Goal: Contribute content: Contribute content

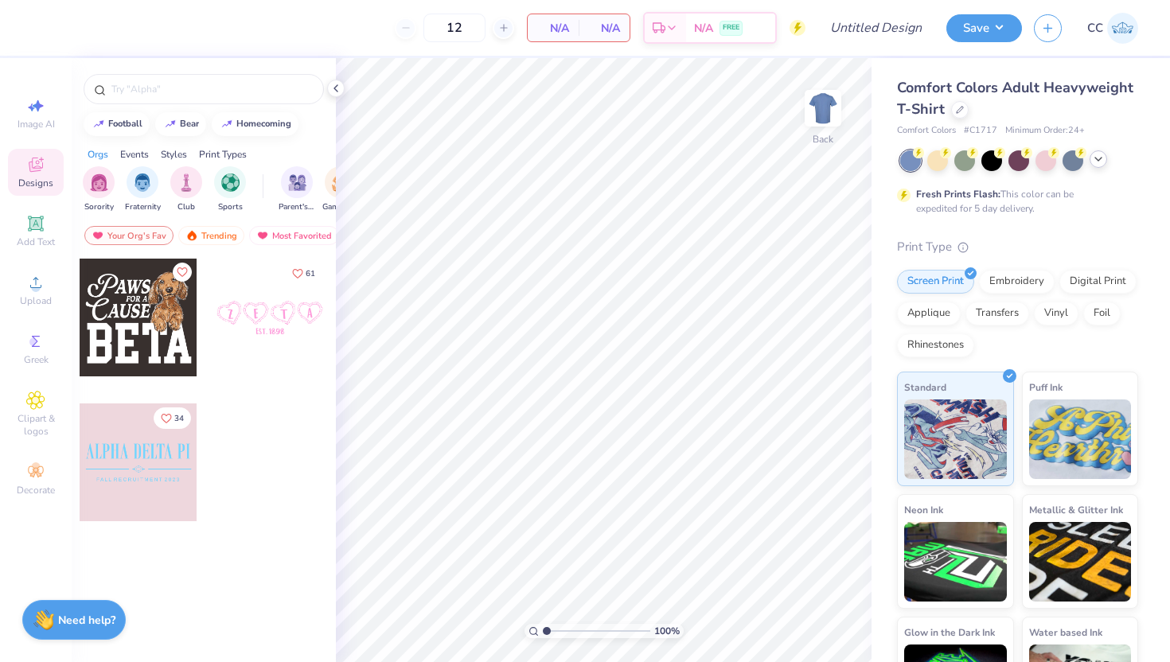
click at [1099, 162] on icon at bounding box center [1098, 159] width 13 height 13
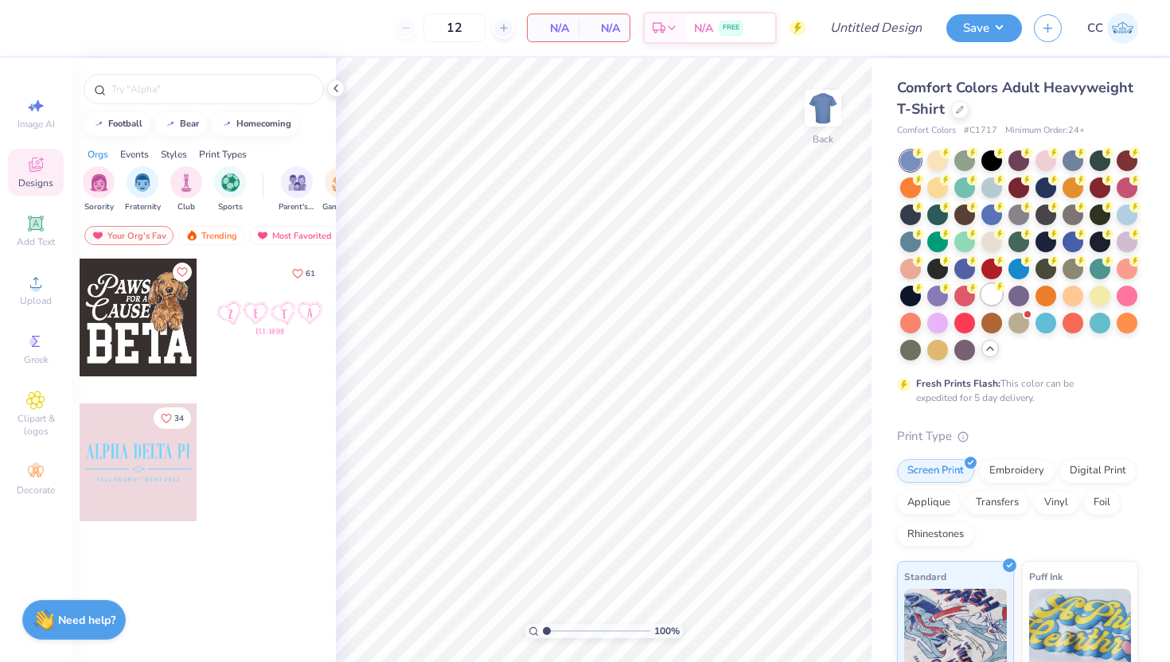
click at [991, 300] on div at bounding box center [991, 294] width 21 height 21
click at [35, 295] on span "Upload" at bounding box center [36, 301] width 32 height 13
click at [36, 299] on span "Upload" at bounding box center [36, 301] width 32 height 13
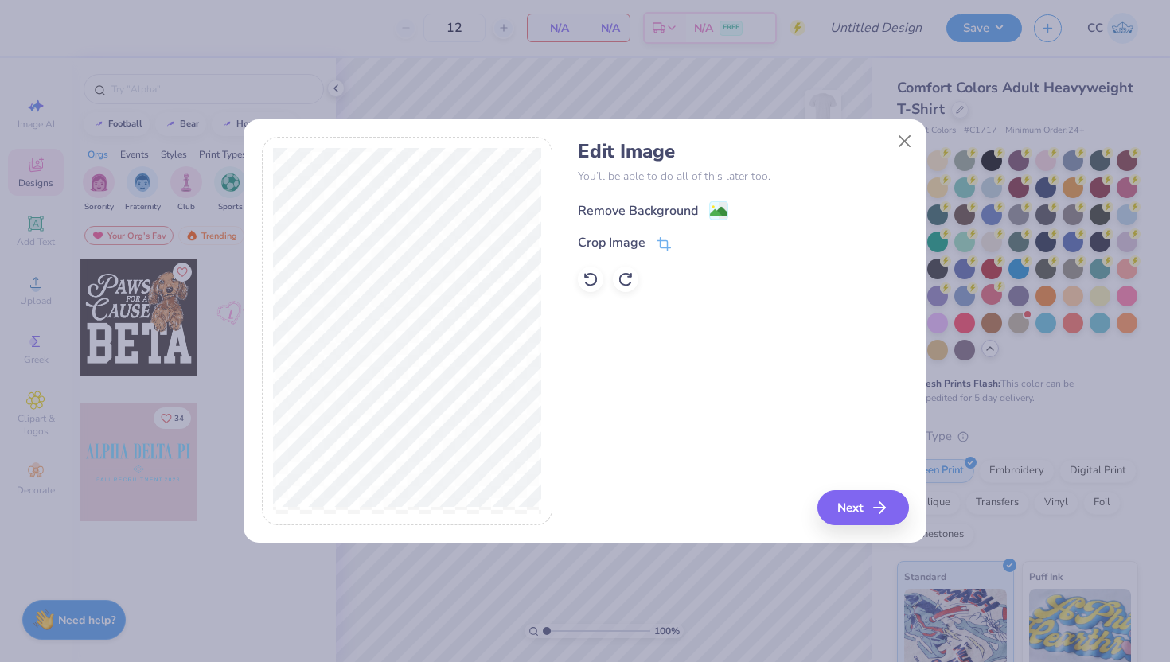
click at [712, 206] on g at bounding box center [719, 210] width 19 height 19
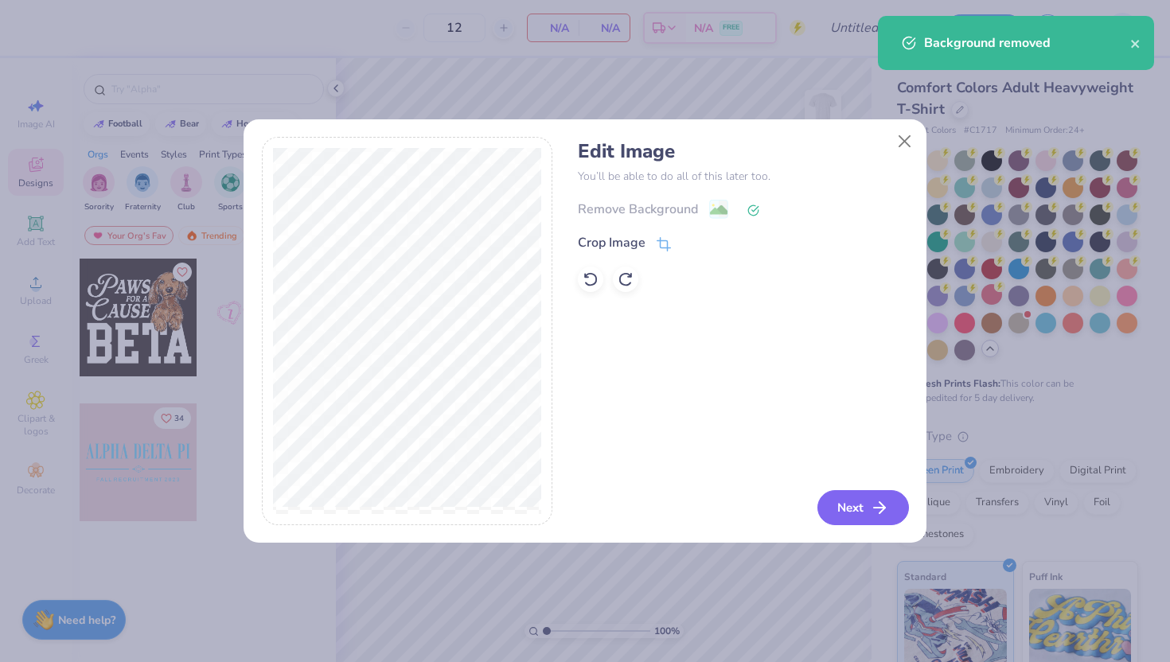
click at [851, 505] on button "Next" at bounding box center [863, 507] width 92 height 35
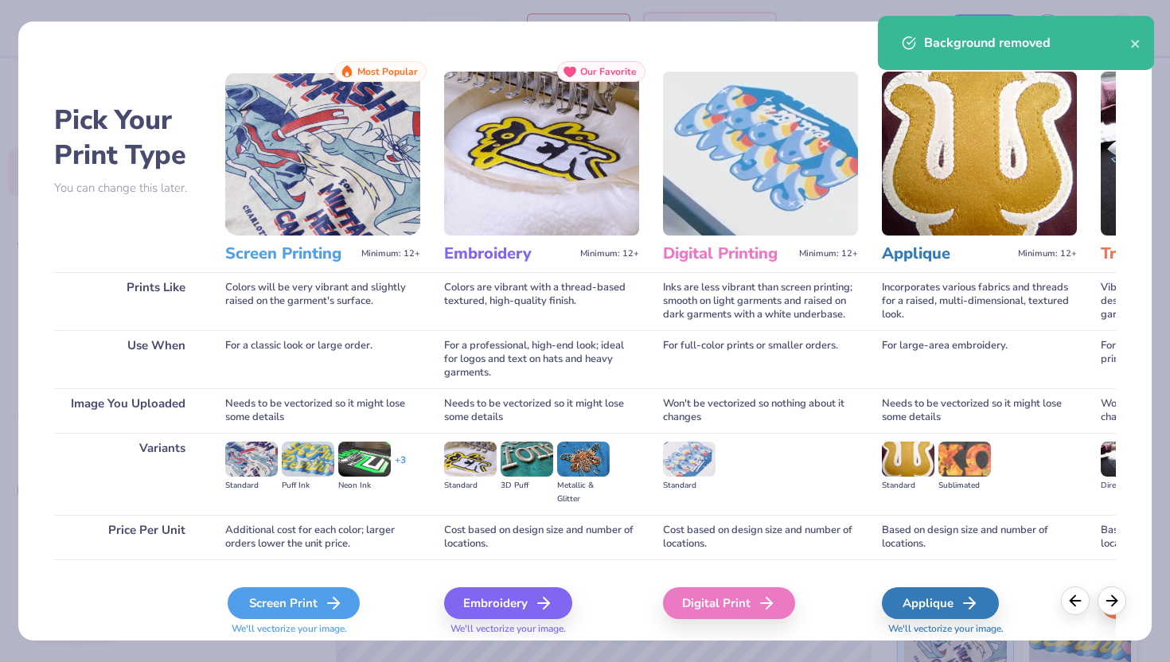
click at [326, 599] on icon at bounding box center [333, 603] width 19 height 19
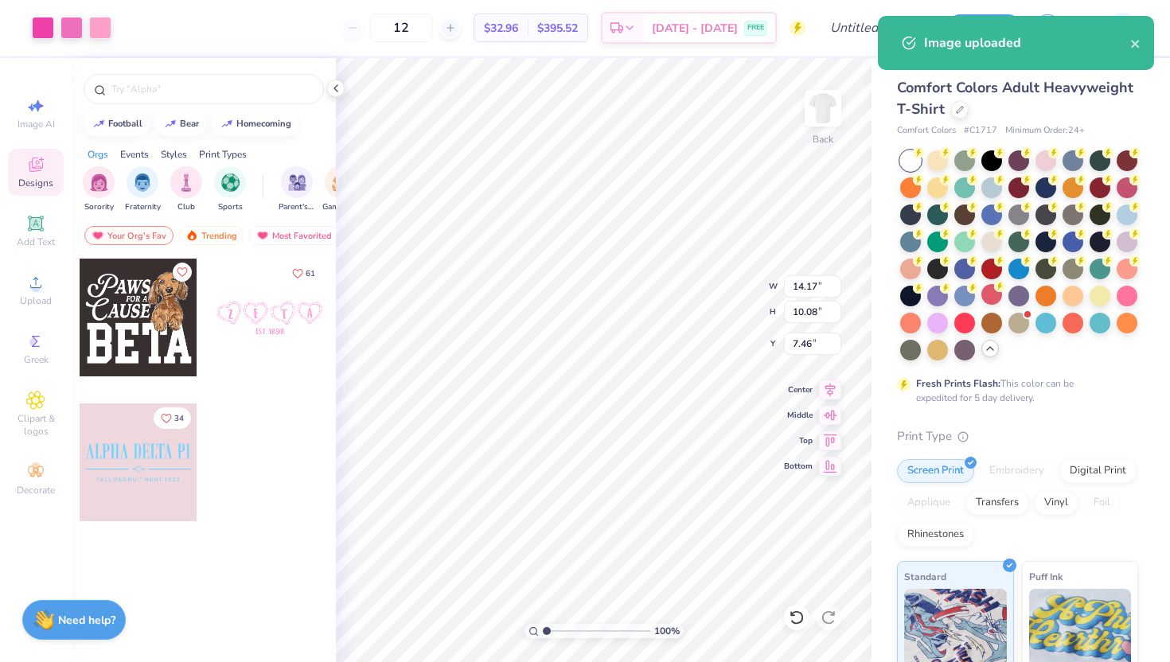
type input "10.01"
type input "7.12"
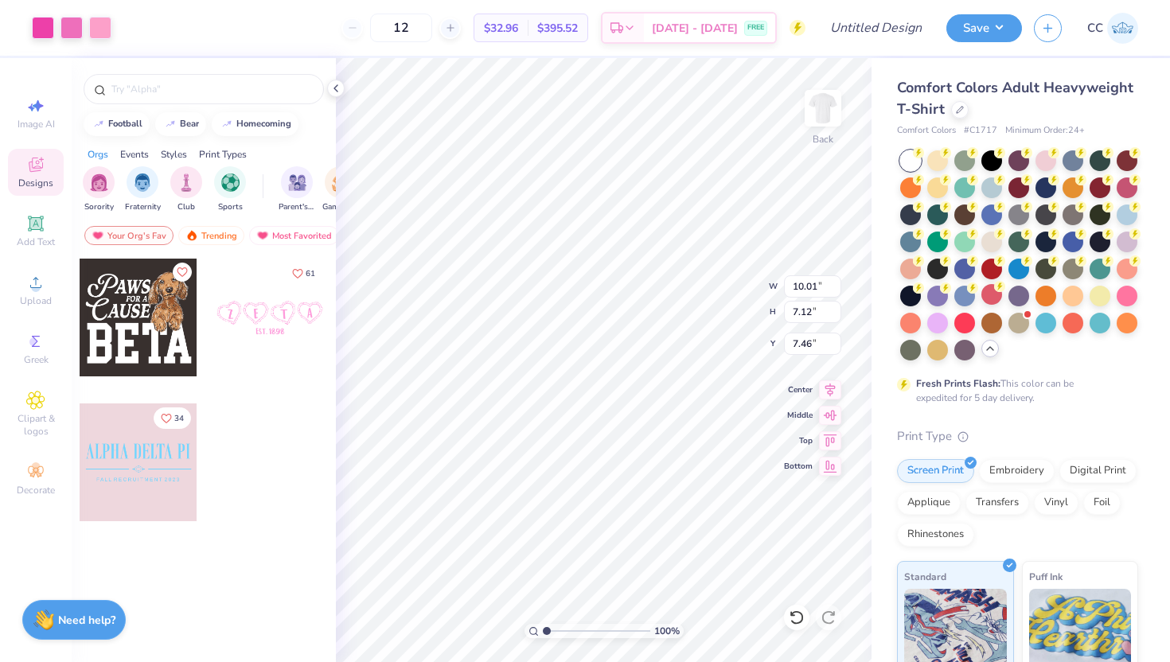
type input "5.38"
click at [40, 27] on div at bounding box center [43, 26] width 22 height 22
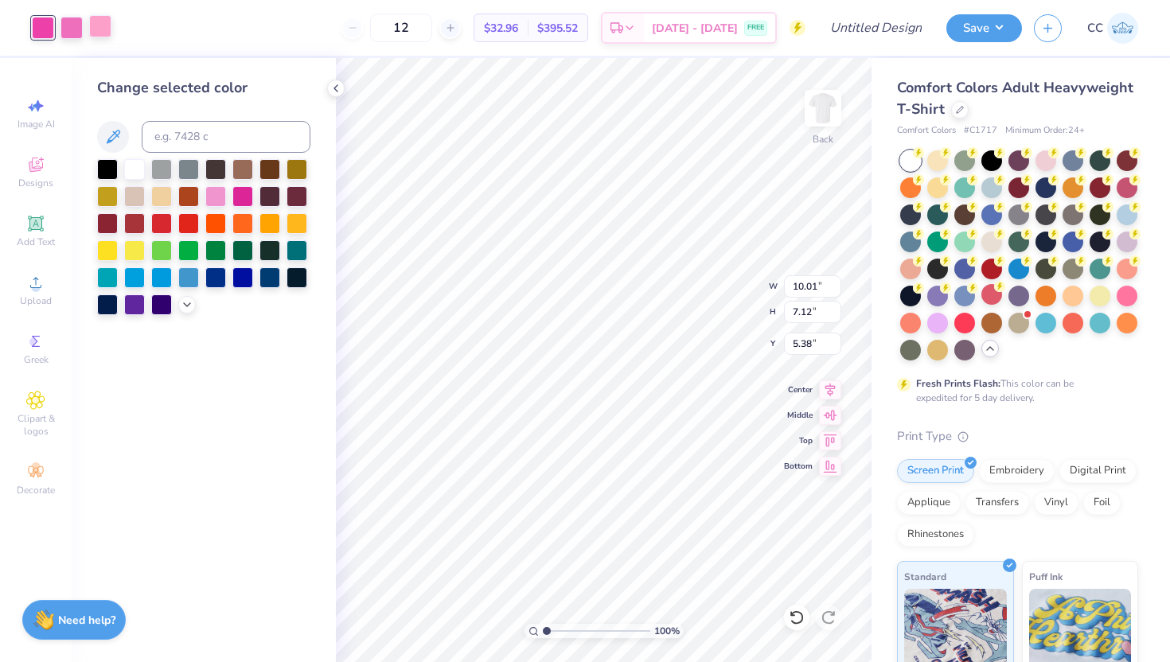
click at [105, 29] on div at bounding box center [100, 26] width 22 height 22
click at [70, 32] on div at bounding box center [71, 26] width 22 height 22
click at [70, 25] on div at bounding box center [71, 28] width 22 height 22
click at [96, 28] on div at bounding box center [100, 26] width 22 height 22
